Goal: Information Seeking & Learning: Learn about a topic

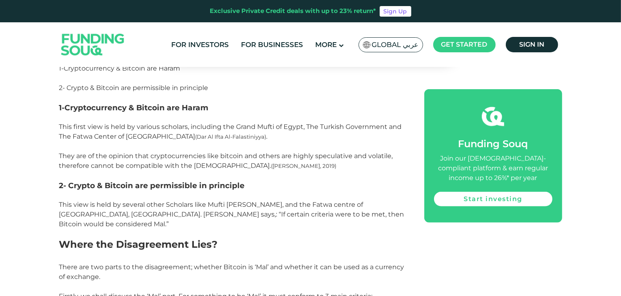
scroll to position [731, 0]
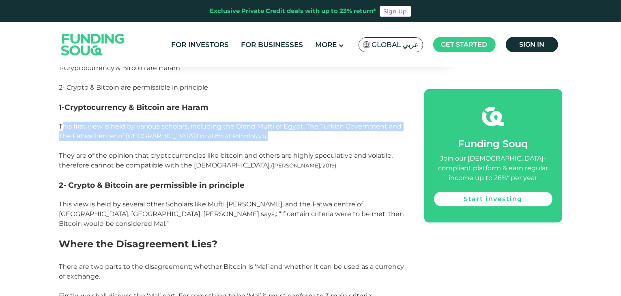
drag, startPoint x: 63, startPoint y: 125, endPoint x: 247, endPoint y: 136, distance: 184.1
click at [247, 136] on p "This first view is held by various scholars, including the Grand Mufti of Egypt…" at bounding box center [232, 146] width 347 height 49
click at [239, 136] on p "This first view is held by various scholars, including the Grand Mufti of Egypt…" at bounding box center [232, 146] width 347 height 49
drag, startPoint x: 225, startPoint y: 135, endPoint x: 58, endPoint y: 126, distance: 166.7
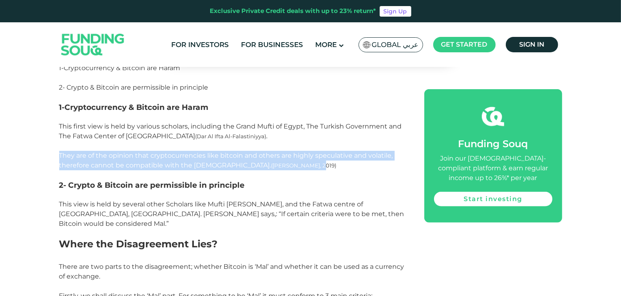
drag, startPoint x: 59, startPoint y: 152, endPoint x: 302, endPoint y: 166, distance: 243.5
click at [302, 166] on p "This first view is held by various scholars, including the Grand Mufti of Egypt…" at bounding box center [232, 146] width 347 height 49
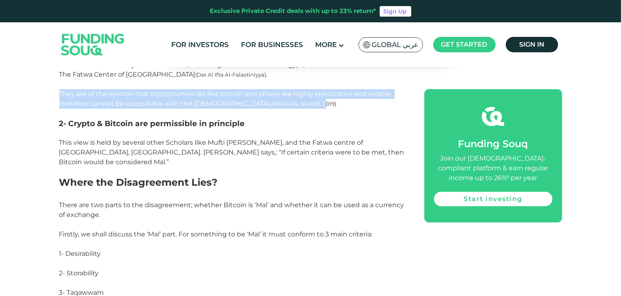
scroll to position [812, 0]
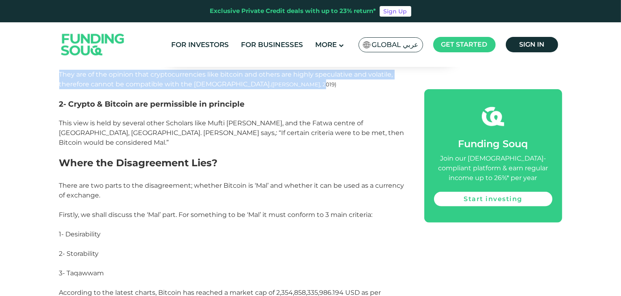
drag, startPoint x: 62, startPoint y: 119, endPoint x: 242, endPoint y: 140, distance: 181.8
click at [242, 140] on p "This view is held by several other Scholars like Mufti [PERSON_NAME], and the F…" at bounding box center [232, 133] width 347 height 29
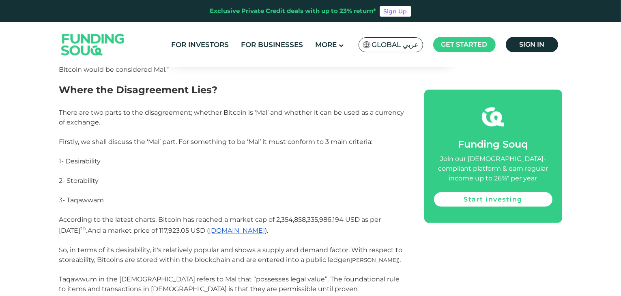
scroll to position [893, 0]
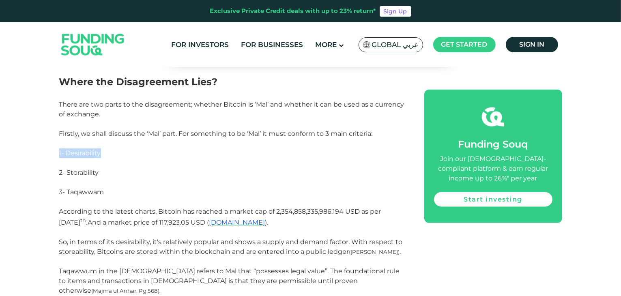
drag, startPoint x: 111, startPoint y: 149, endPoint x: 54, endPoint y: 148, distance: 56.8
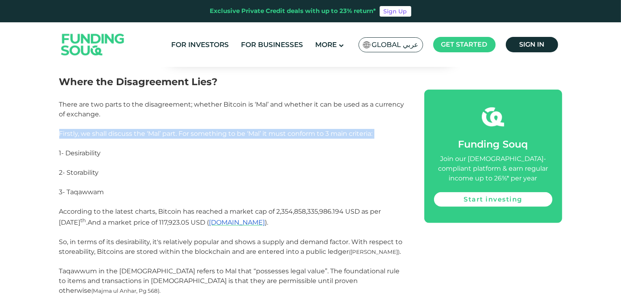
drag, startPoint x: 57, startPoint y: 129, endPoint x: 343, endPoint y: 138, distance: 285.9
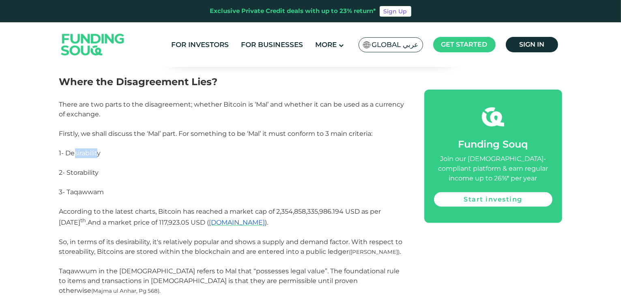
drag, startPoint x: 99, startPoint y: 154, endPoint x: 63, endPoint y: 150, distance: 36.3
click at [66, 151] on span "1- Desirability" at bounding box center [80, 153] width 42 height 8
click at [78, 170] on p "2- Storability" at bounding box center [232, 177] width 347 height 19
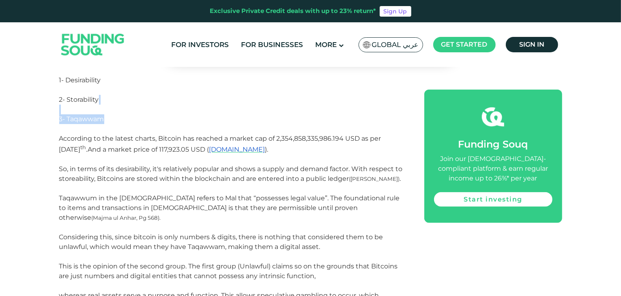
scroll to position [974, 0]
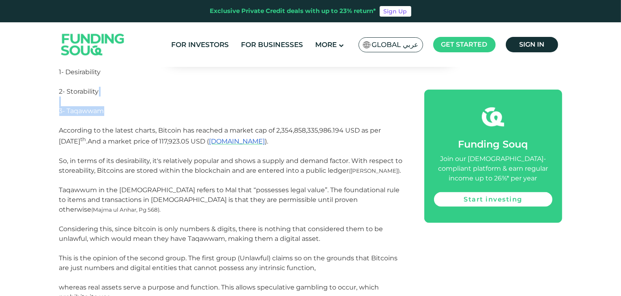
click at [276, 131] on span "According to the latest charts, Bitcoin has reached a market cap of 2,354,858,3…" at bounding box center [220, 136] width 322 height 19
drag, startPoint x: 279, startPoint y: 131, endPoint x: 353, endPoint y: 135, distance: 74.8
click at [353, 135] on p "According to the latest charts, Bitcoin has reached a market cap of 2,354,858,3…" at bounding box center [232, 141] width 347 height 30
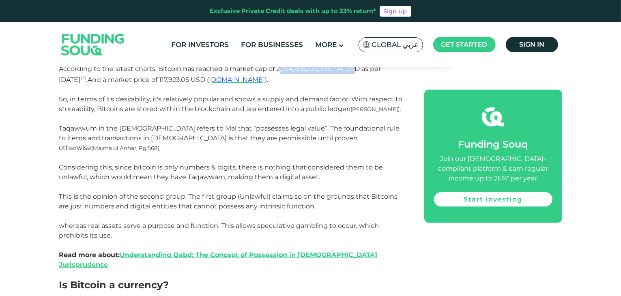
scroll to position [1055, 0]
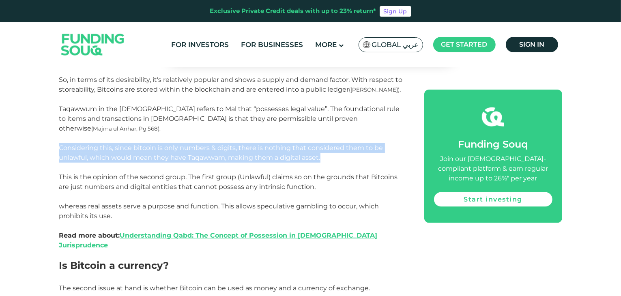
drag, startPoint x: 61, startPoint y: 137, endPoint x: 332, endPoint y: 151, distance: 271.5
click at [332, 151] on p "Considering this, since bitcoin is only numbers & digits, there is nothing that…" at bounding box center [232, 182] width 347 height 78
click at [103, 150] on span "Considering this, since bitcoin is only numbers & digits, there is nothing that…" at bounding box center [228, 182] width 339 height 76
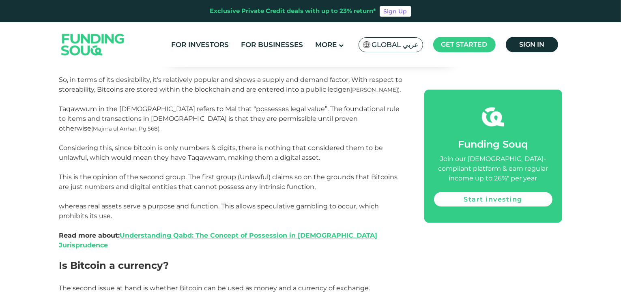
click at [65, 168] on span "Considering this, since bitcoin is only numbers & digits, there is nothing that…" at bounding box center [228, 182] width 339 height 76
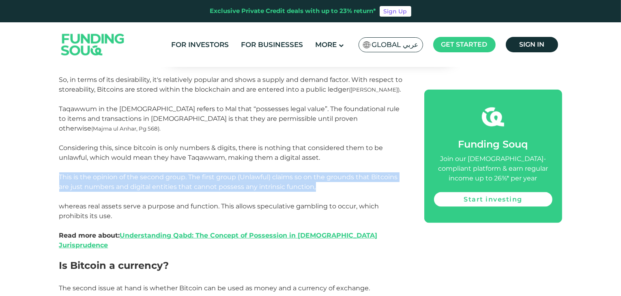
drag, startPoint x: 56, startPoint y: 165, endPoint x: 338, endPoint y: 179, distance: 282.4
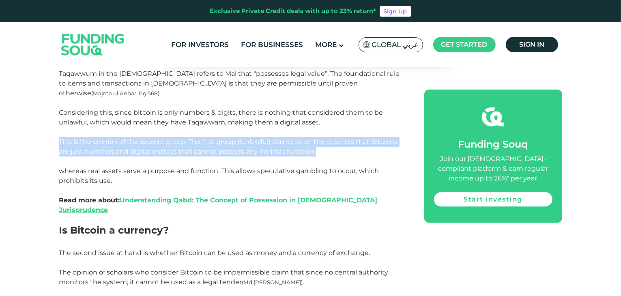
scroll to position [1218, 0]
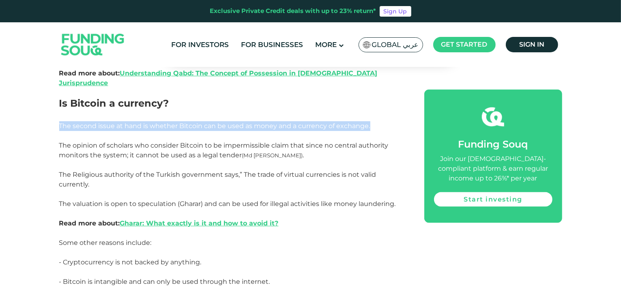
drag, startPoint x: 56, startPoint y: 103, endPoint x: 369, endPoint y: 110, distance: 312.2
click at [369, 110] on div "Home Blog Shariah Compliance 1" at bounding box center [310, 216] width 621 height 2735
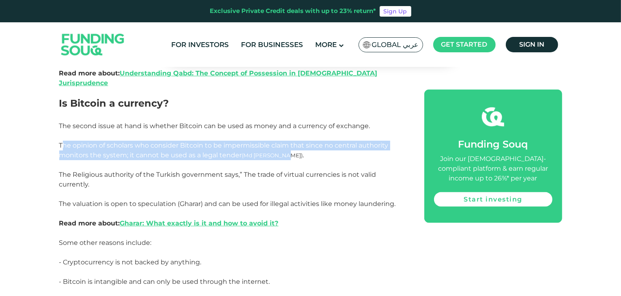
drag, startPoint x: 61, startPoint y: 122, endPoint x: 286, endPoint y: 138, distance: 225.4
click at [286, 142] on span "The opinion of scholars who consider Bitcoin to be impermissible claim that sin…" at bounding box center [224, 150] width 330 height 17
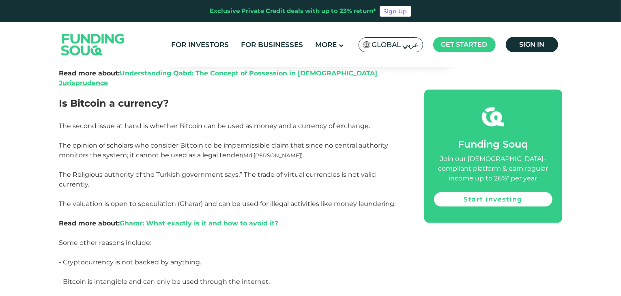
click at [290, 141] on p "The opinion of scholars who consider Bitcoin to be impermissible claim that sin…" at bounding box center [232, 155] width 347 height 29
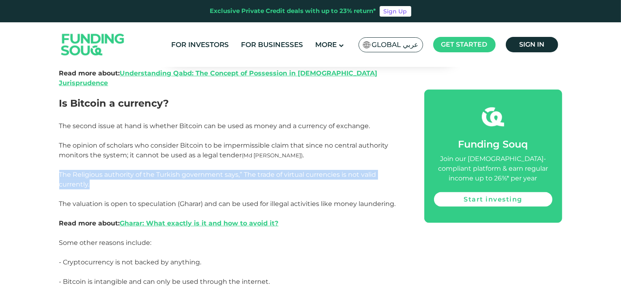
drag, startPoint x: 59, startPoint y: 151, endPoint x: 125, endPoint y: 161, distance: 66.9
click at [125, 170] on p "The Religious authority of the Turkish government says,” The trade of virtual c…" at bounding box center [232, 204] width 347 height 68
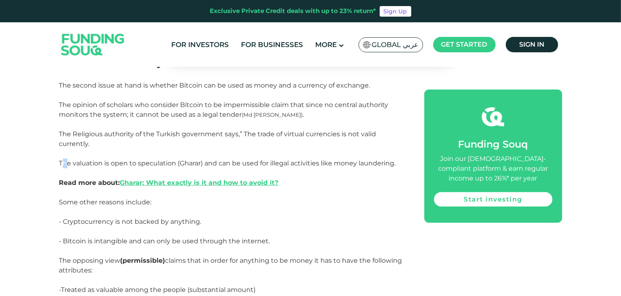
drag, startPoint x: 62, startPoint y: 141, endPoint x: 67, endPoint y: 142, distance: 5.4
click at [67, 142] on span "The Religious authority of the Turkish government says,” The trade of virtual c…" at bounding box center [227, 158] width 337 height 56
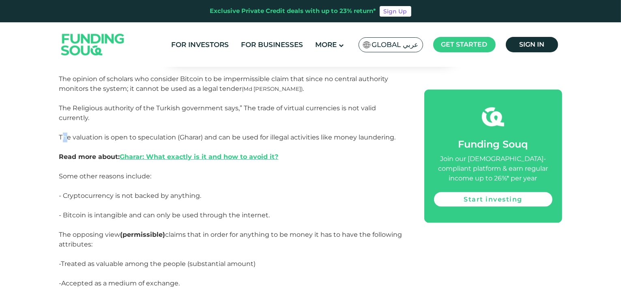
scroll to position [1299, 0]
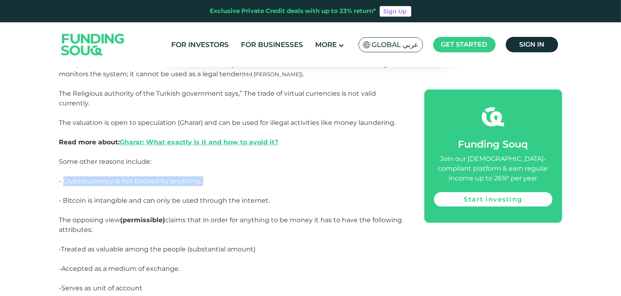
drag, startPoint x: 203, startPoint y: 166, endPoint x: 65, endPoint y: 161, distance: 138.1
click at [65, 177] on p "- Cryptocurrency is not backed by anything." at bounding box center [232, 186] width 347 height 19
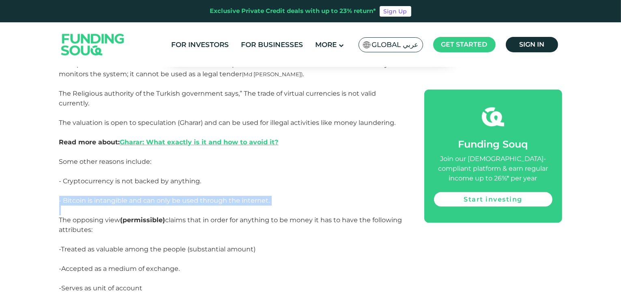
drag, startPoint x: 60, startPoint y: 180, endPoint x: 192, endPoint y: 185, distance: 131.6
click at [250, 187] on div "Currency has been used as a medium of exchange for centuries. Individuals and e…" at bounding box center [232, 113] width 347 height 1942
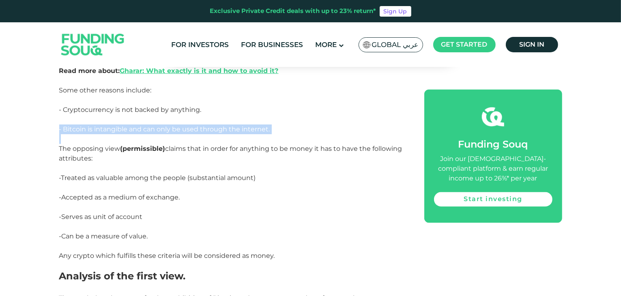
scroll to position [1380, 0]
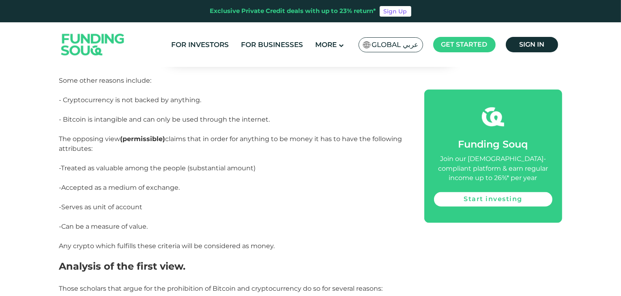
click at [128, 135] on strong "(permissible)" at bounding box center [143, 139] width 45 height 8
drag, startPoint x: 112, startPoint y: 125, endPoint x: 52, endPoint y: 122, distance: 60.6
click at [50, 122] on div "Home Blog Shariah Compliance 1" at bounding box center [310, 54] width 621 height 2735
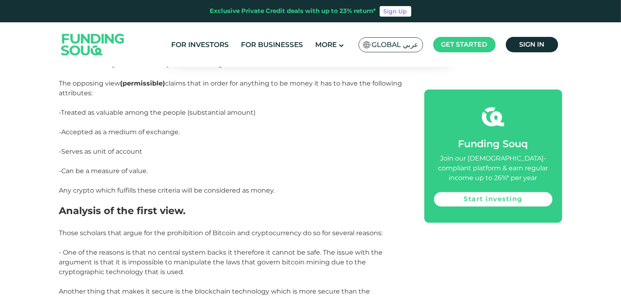
scroll to position [1583, 0]
